Goal: Task Accomplishment & Management: Manage account settings

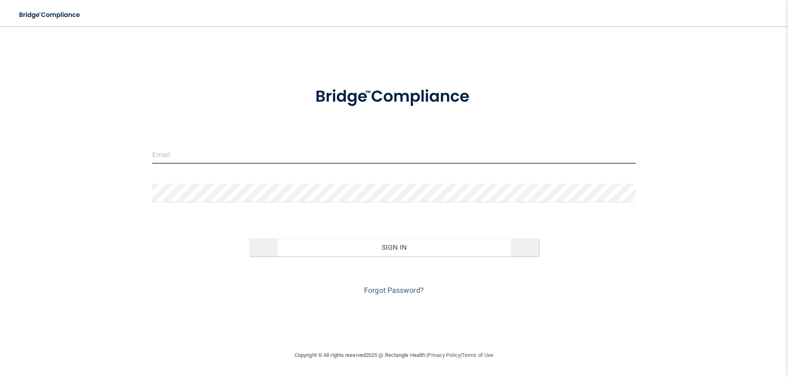
type input "[PERSON_NAME][EMAIL_ADDRESS][DOMAIN_NAME]"
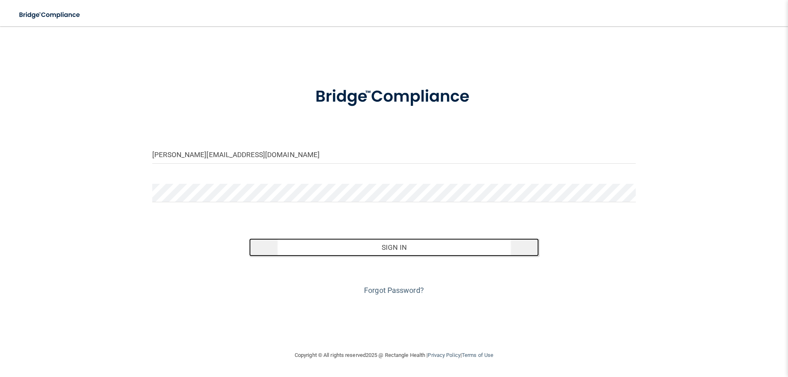
click at [341, 247] on button "Sign In" at bounding box center [394, 247] width 290 height 18
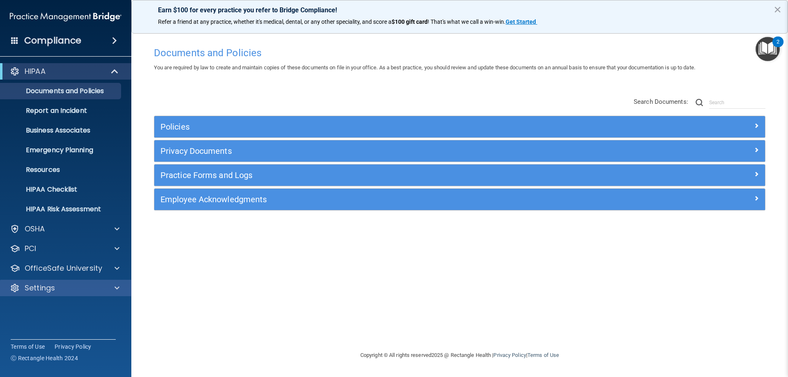
click at [69, 281] on div "Settings" at bounding box center [66, 288] width 132 height 16
click at [15, 289] on div at bounding box center [15, 288] width 10 height 10
click at [42, 306] on p "My Account" at bounding box center [61, 308] width 112 height 8
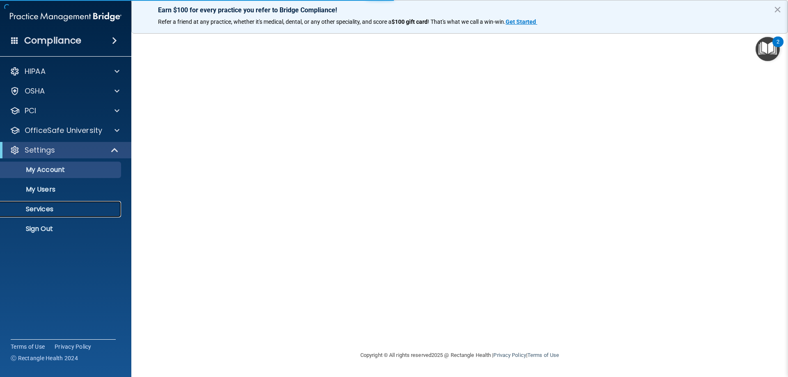
click at [64, 209] on p "Services" at bounding box center [61, 209] width 112 height 8
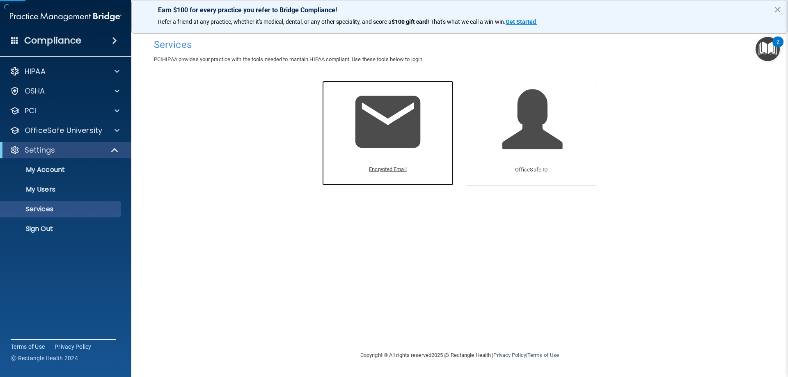
click at [408, 179] on div "Encrypted Email" at bounding box center [387, 172] width 45 height 23
